Goal: Task Accomplishment & Management: Use online tool/utility

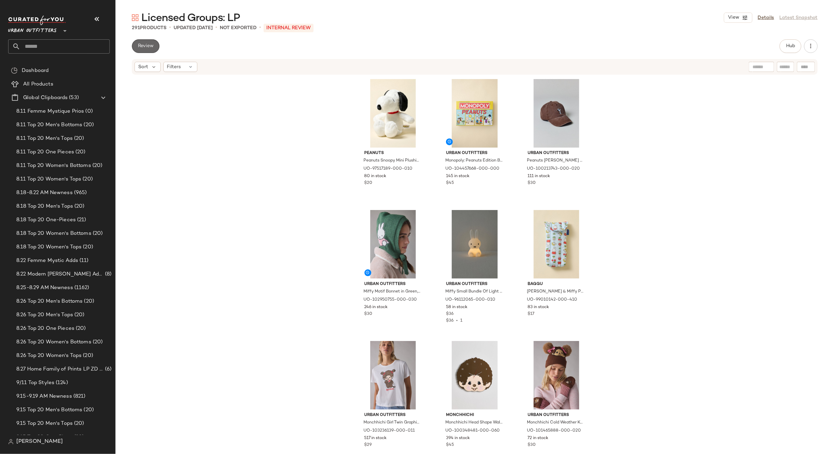
click at [149, 46] on span "Review" at bounding box center [146, 45] width 16 height 5
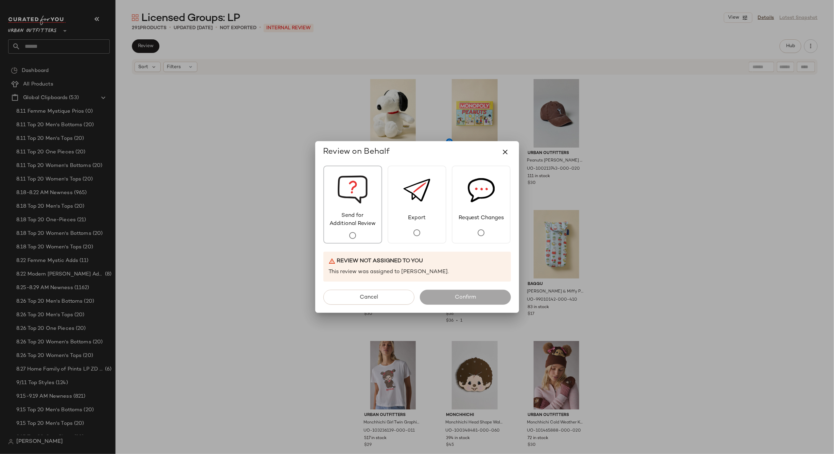
click at [332, 205] on div "Send for Additional Review" at bounding box center [352, 205] width 59 height 78
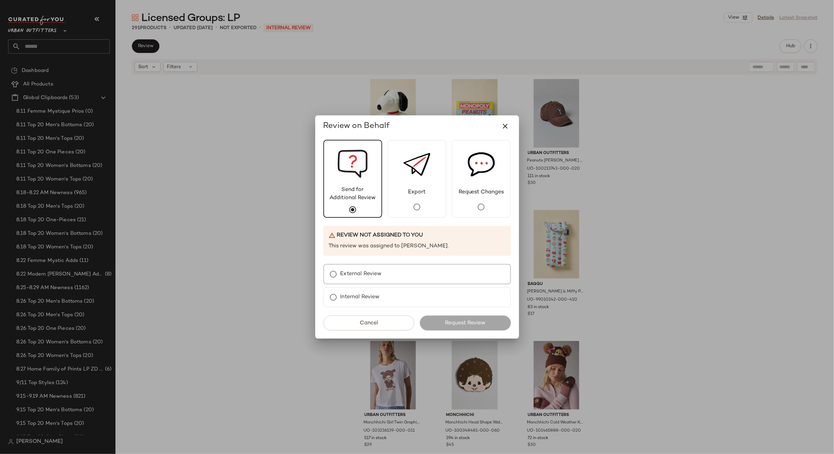
click at [373, 275] on label "External Review" at bounding box center [360, 275] width 41 height 14
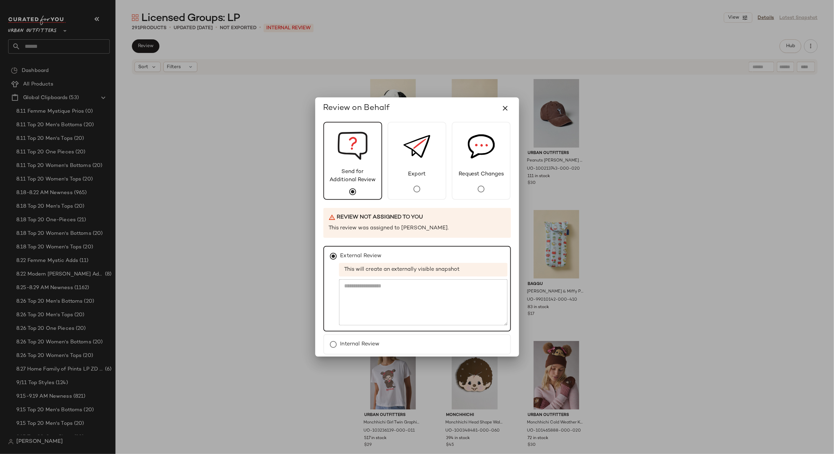
scroll to position [29, 0]
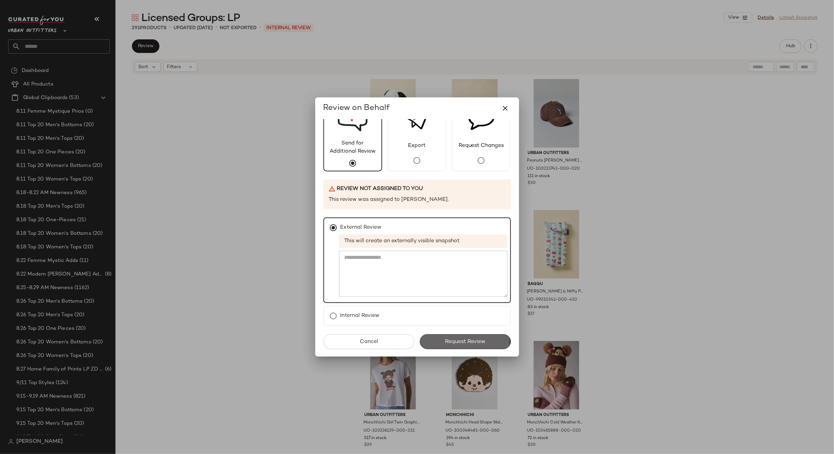
click at [460, 342] on span "Request Review" at bounding box center [465, 342] width 41 height 6
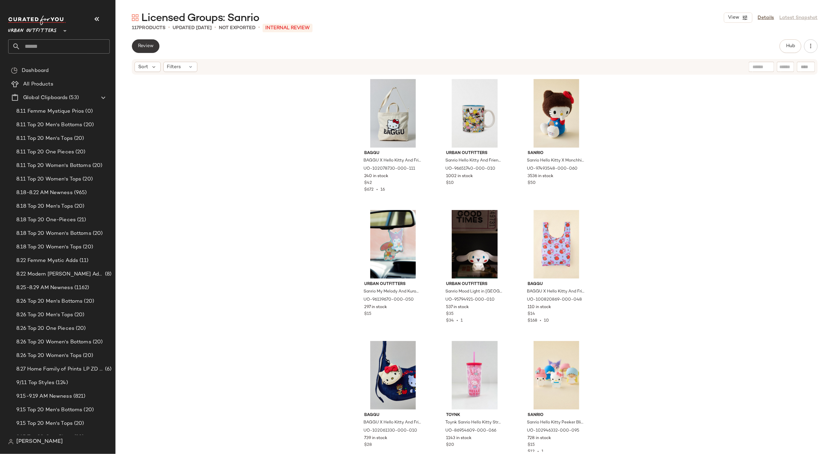
click at [144, 48] on span "Review" at bounding box center [146, 45] width 16 height 5
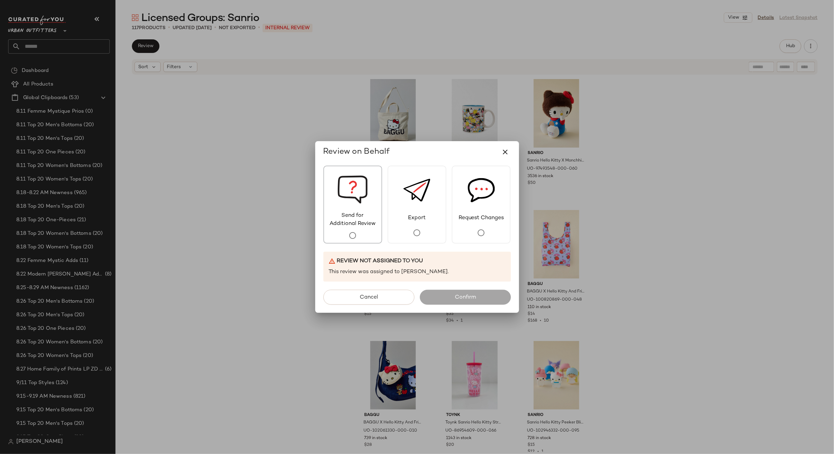
click at [344, 220] on span "Send for Additional Review" at bounding box center [352, 220] width 57 height 16
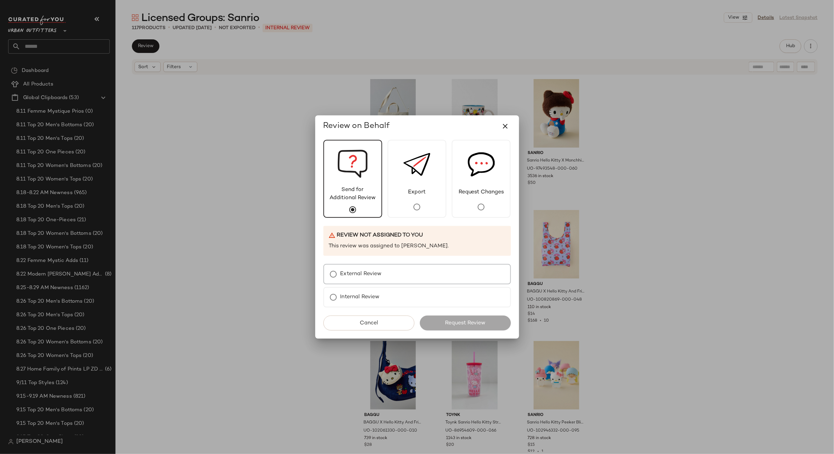
click at [400, 275] on div "External Review" at bounding box center [416, 274] width 187 height 20
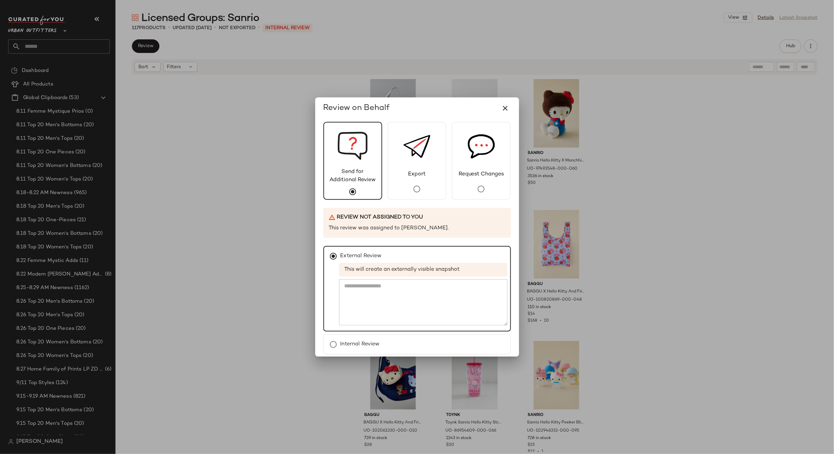
scroll to position [29, 0]
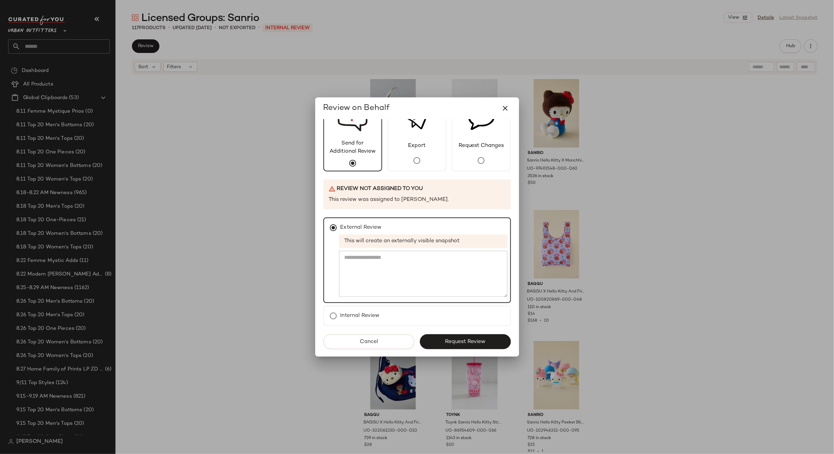
click at [480, 339] on span "Request Review" at bounding box center [465, 342] width 41 height 6
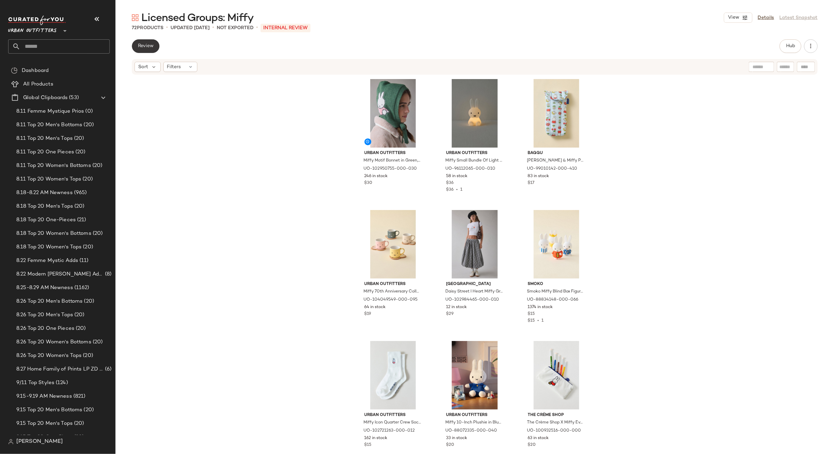
click at [146, 46] on span "Review" at bounding box center [146, 45] width 16 height 5
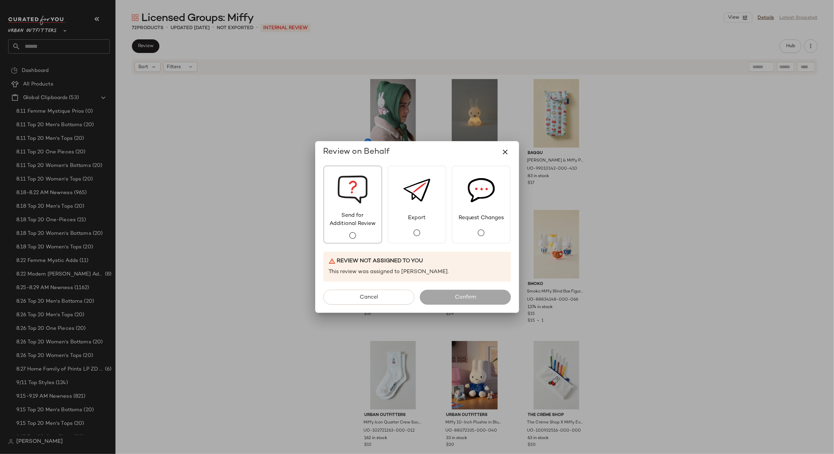
click at [361, 213] on span "Send for Additional Review" at bounding box center [352, 220] width 57 height 16
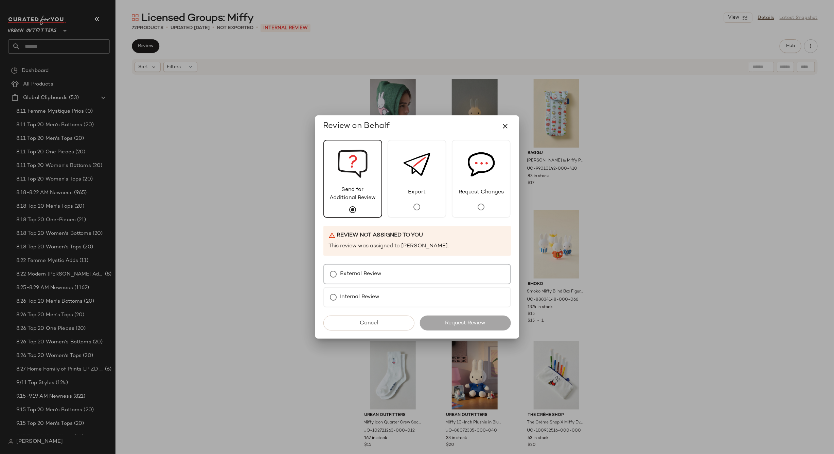
click at [364, 265] on div "External Review" at bounding box center [416, 274] width 187 height 20
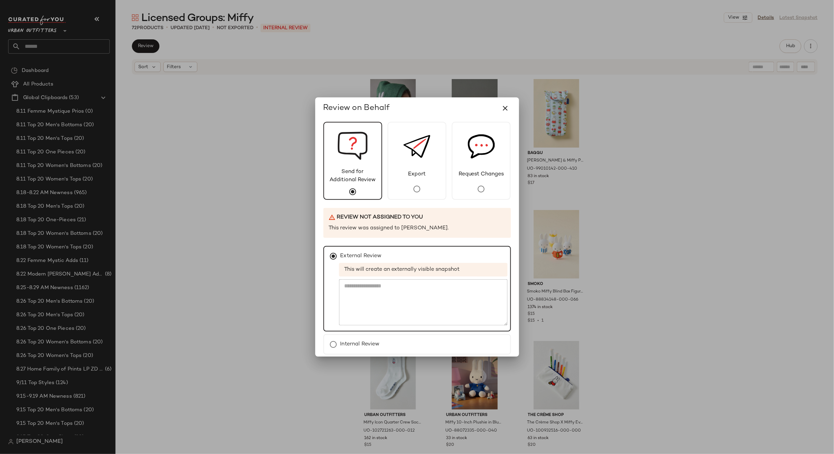
scroll to position [29, 0]
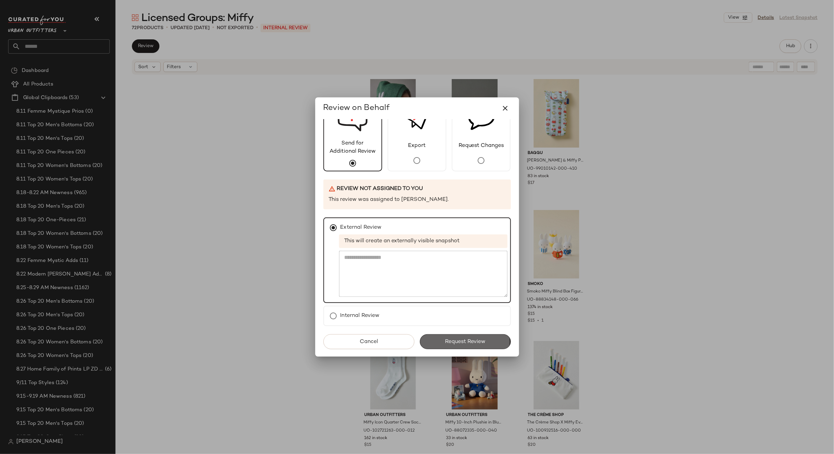
click at [473, 344] on span "Request Review" at bounding box center [465, 342] width 41 height 6
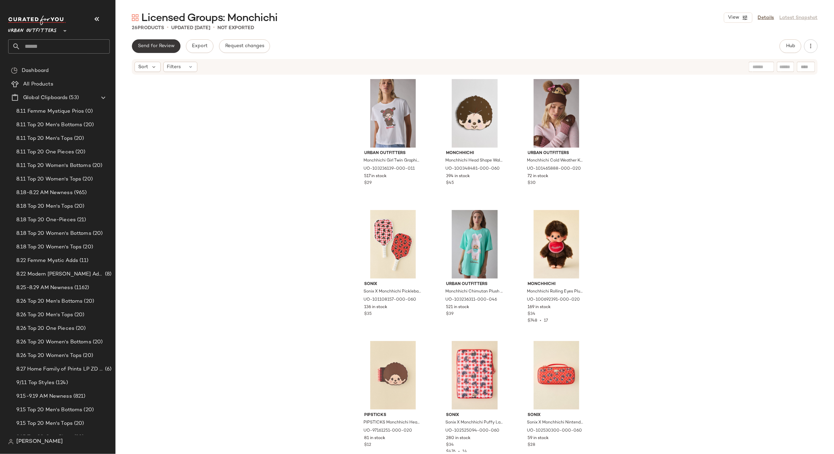
click at [164, 48] on span "Send for Review" at bounding box center [156, 45] width 37 height 5
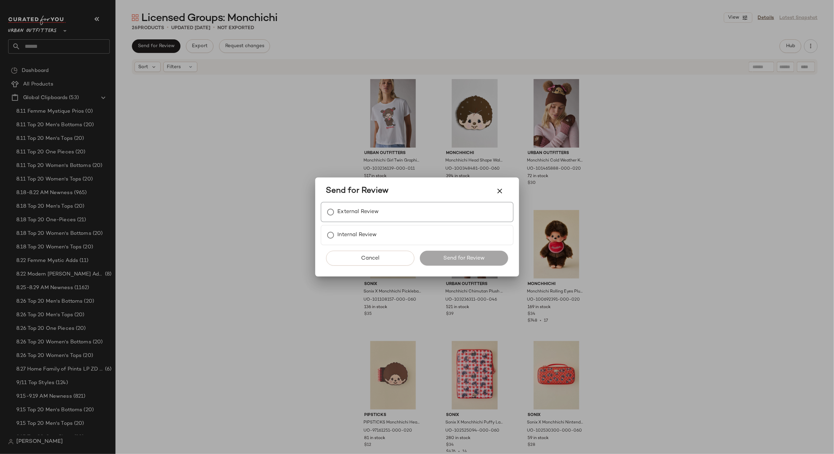
click at [421, 213] on div "External Review" at bounding box center [417, 212] width 193 height 20
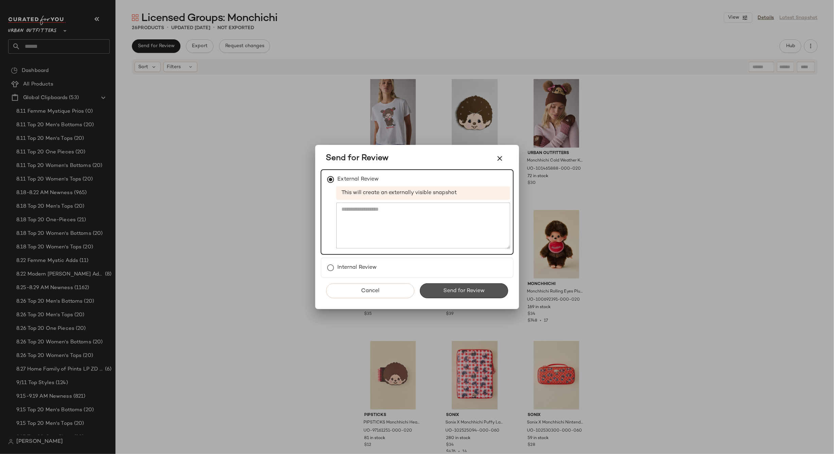
click at [467, 286] on button "Send for Review" at bounding box center [464, 291] width 88 height 15
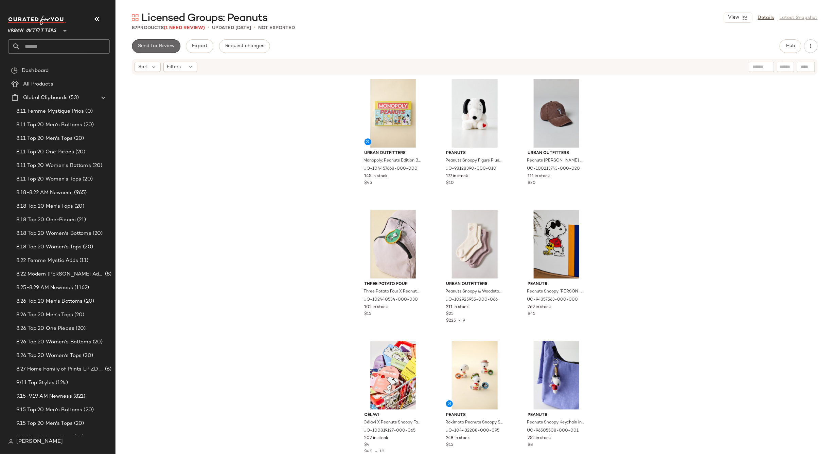
click at [163, 47] on span "Send for Review" at bounding box center [156, 45] width 37 height 5
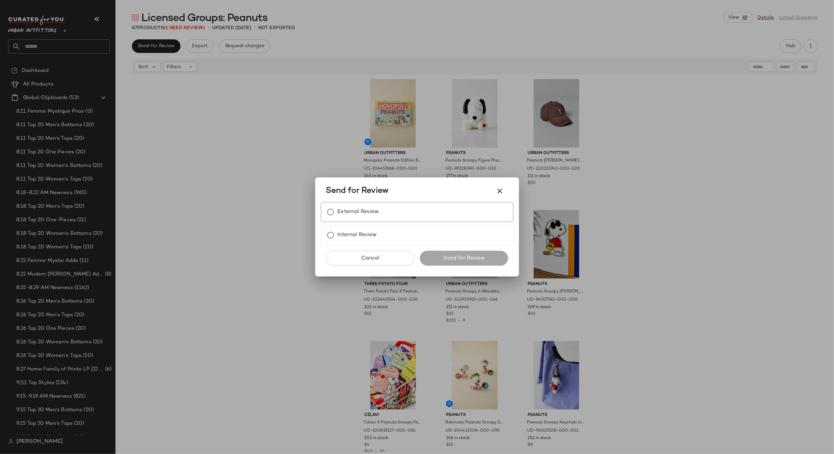
click at [397, 209] on div "External Review" at bounding box center [417, 212] width 193 height 20
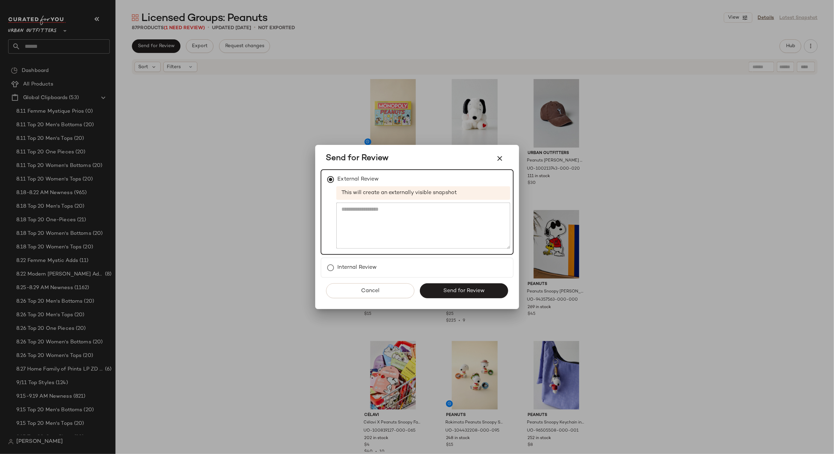
click at [386, 290] on button "Cancel" at bounding box center [370, 291] width 88 height 15
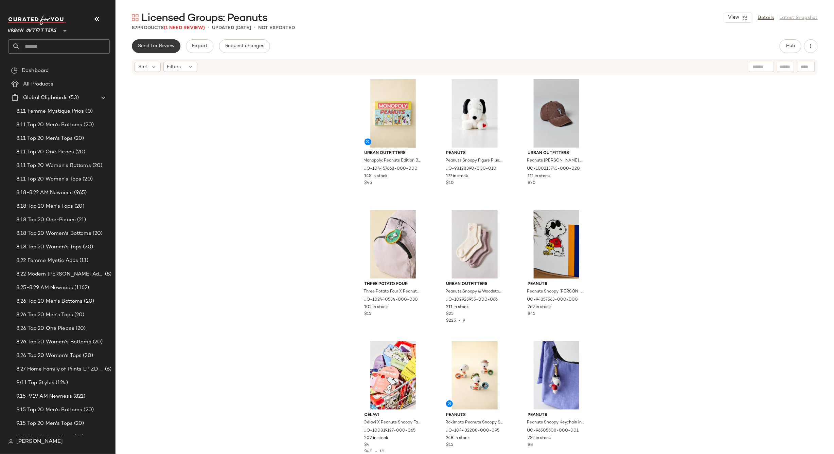
click at [167, 47] on span "Send for Review" at bounding box center [156, 45] width 37 height 5
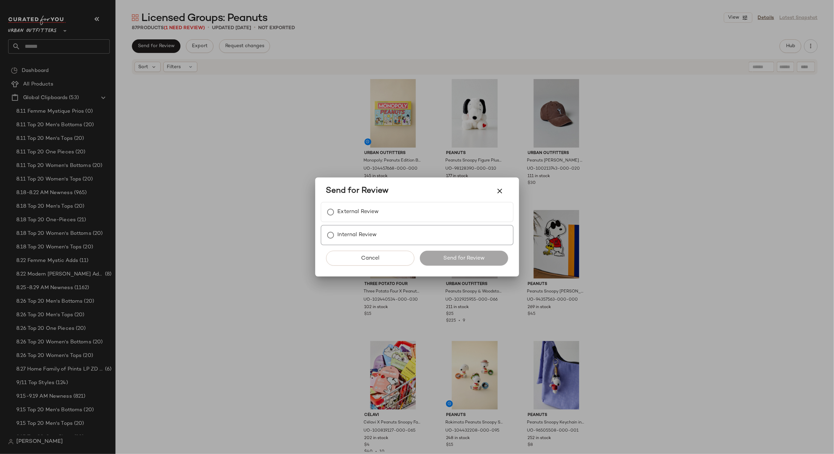
click at [368, 237] on label "Internal Review" at bounding box center [357, 236] width 39 height 14
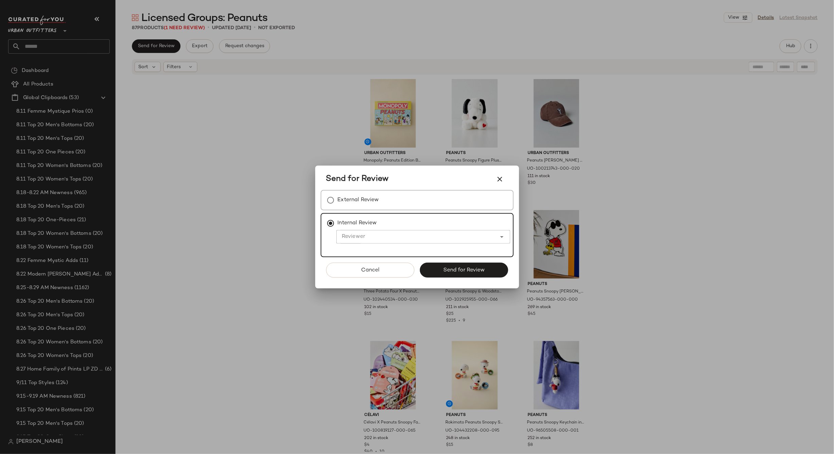
click at [372, 209] on div "External Review" at bounding box center [417, 200] width 193 height 20
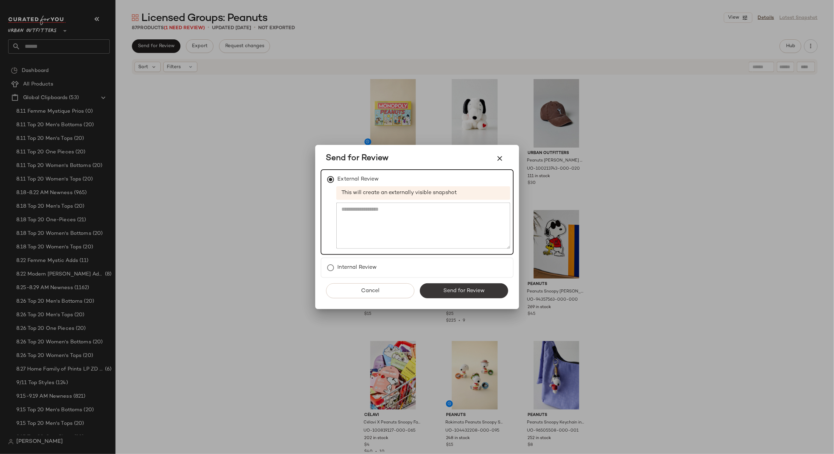
click at [479, 288] on span "Send for Review" at bounding box center [464, 291] width 42 height 6
